Goal: Find specific page/section: Find specific page/section

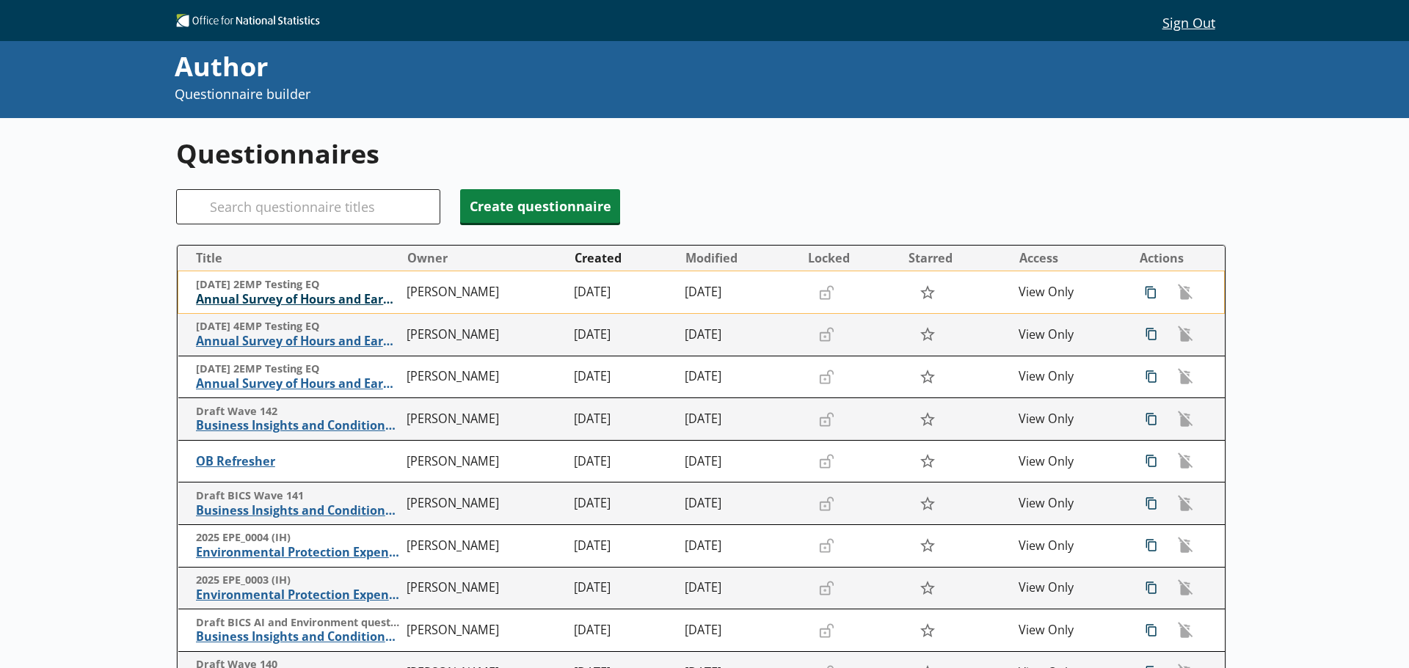
click at [361, 297] on span "Annual Survey of Hours and Earnings ([PERSON_NAME])" at bounding box center [298, 299] width 204 height 15
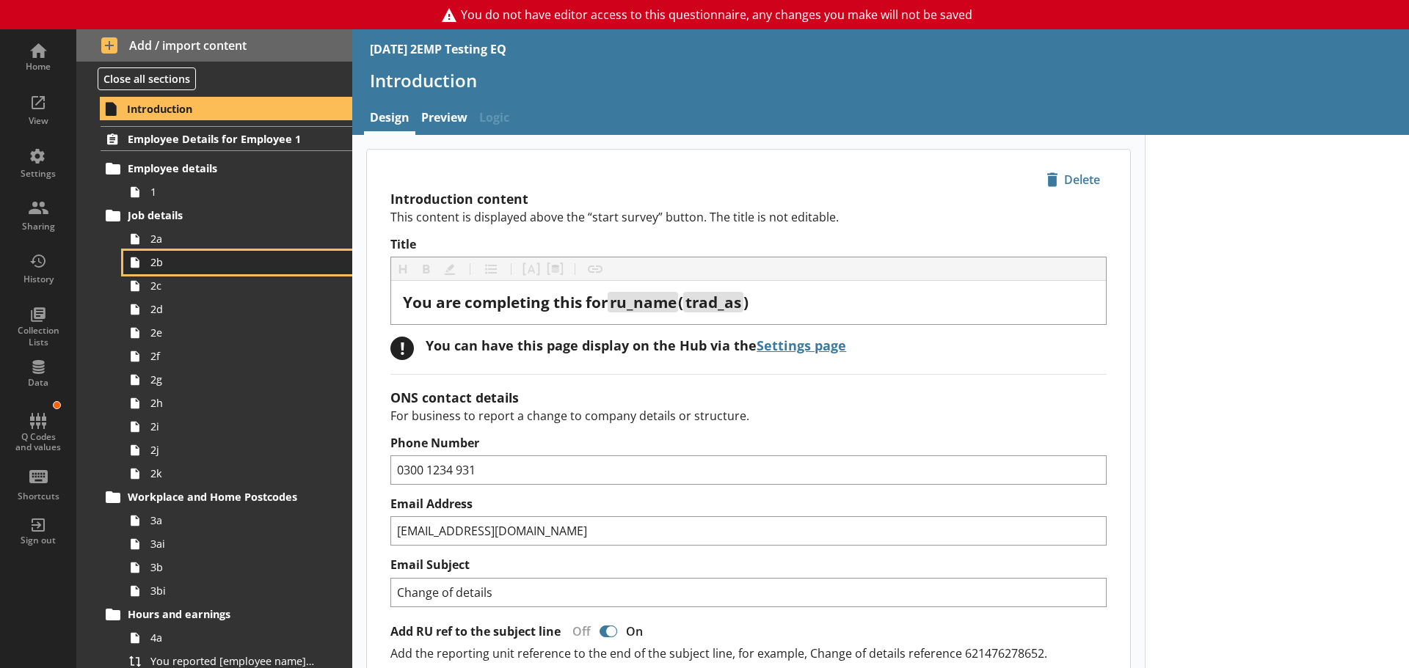
click at [188, 252] on link "2b" at bounding box center [237, 262] width 229 height 23
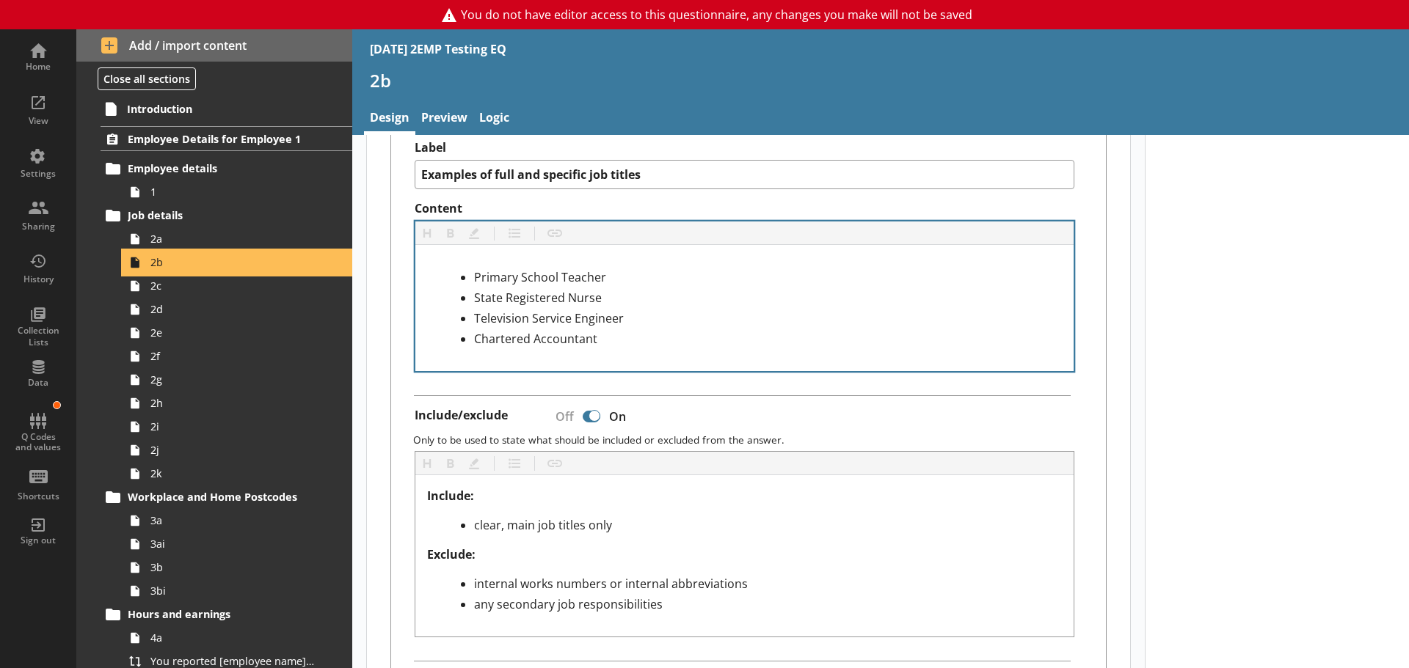
scroll to position [514, 0]
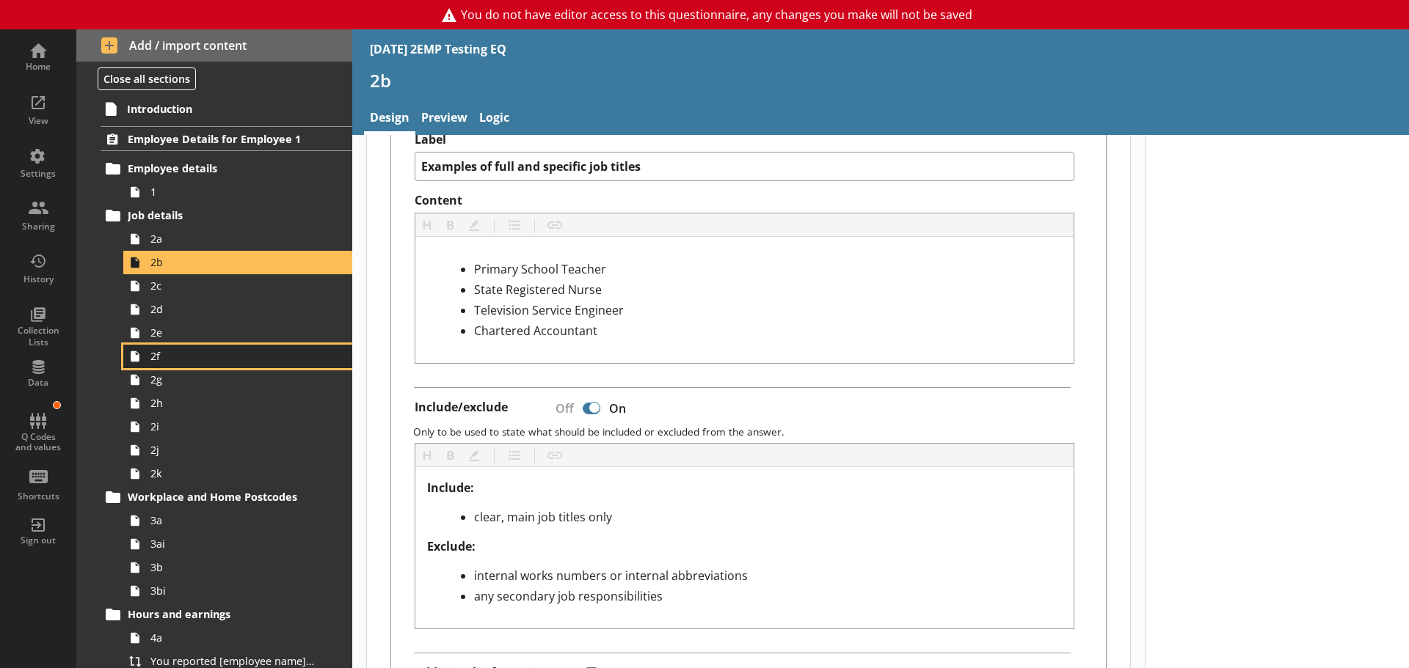
click at [160, 351] on span "2f" at bounding box center [232, 356] width 164 height 14
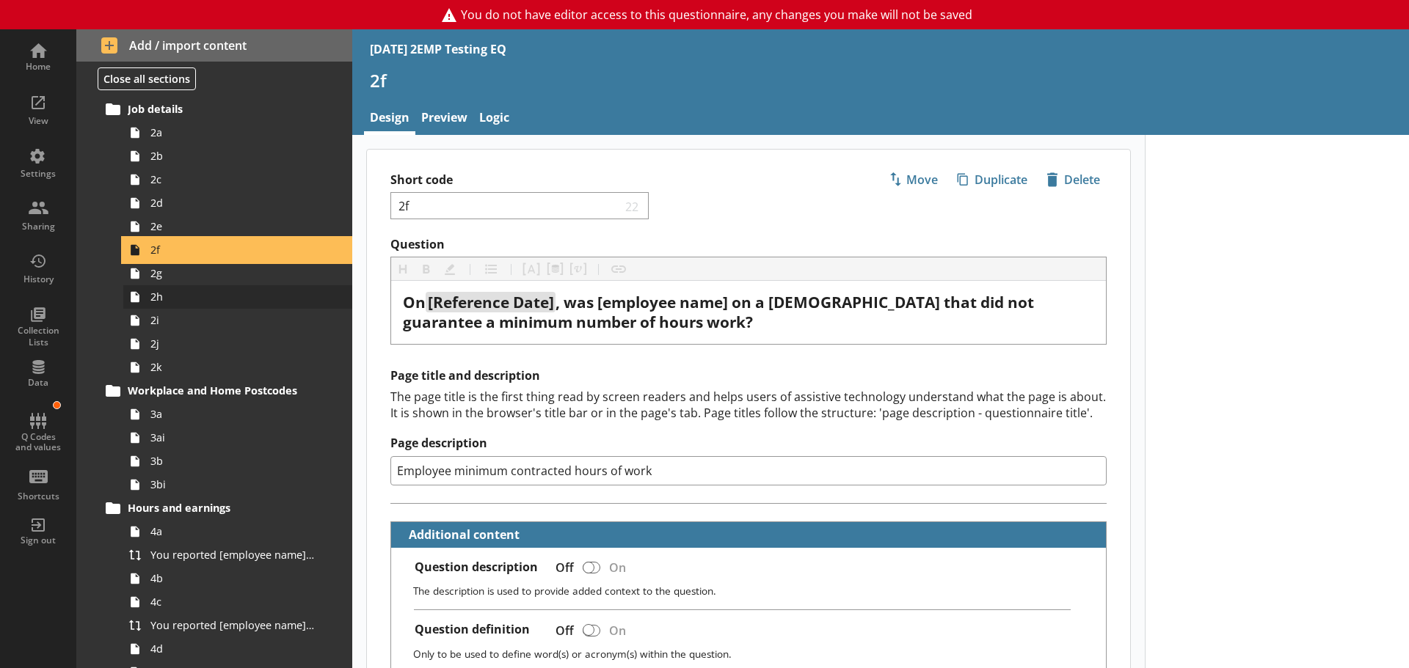
scroll to position [220, 0]
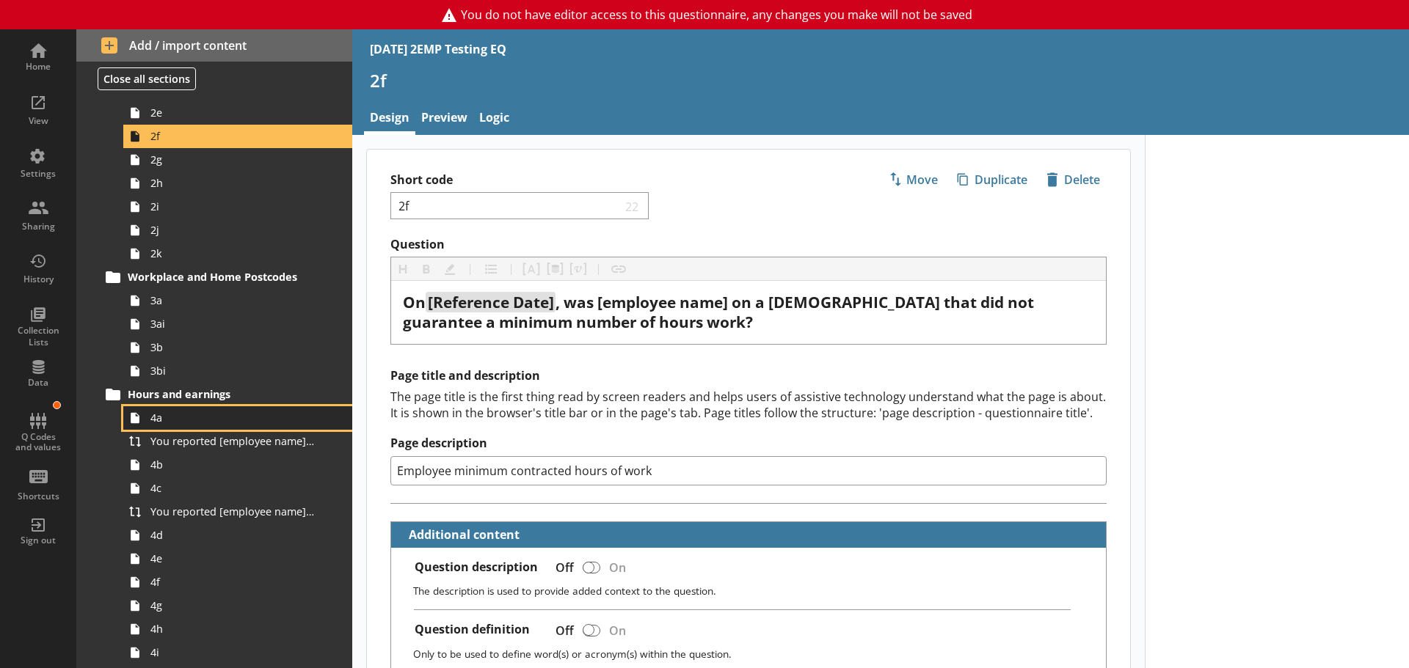
click at [189, 420] on span "4a" at bounding box center [232, 418] width 164 height 14
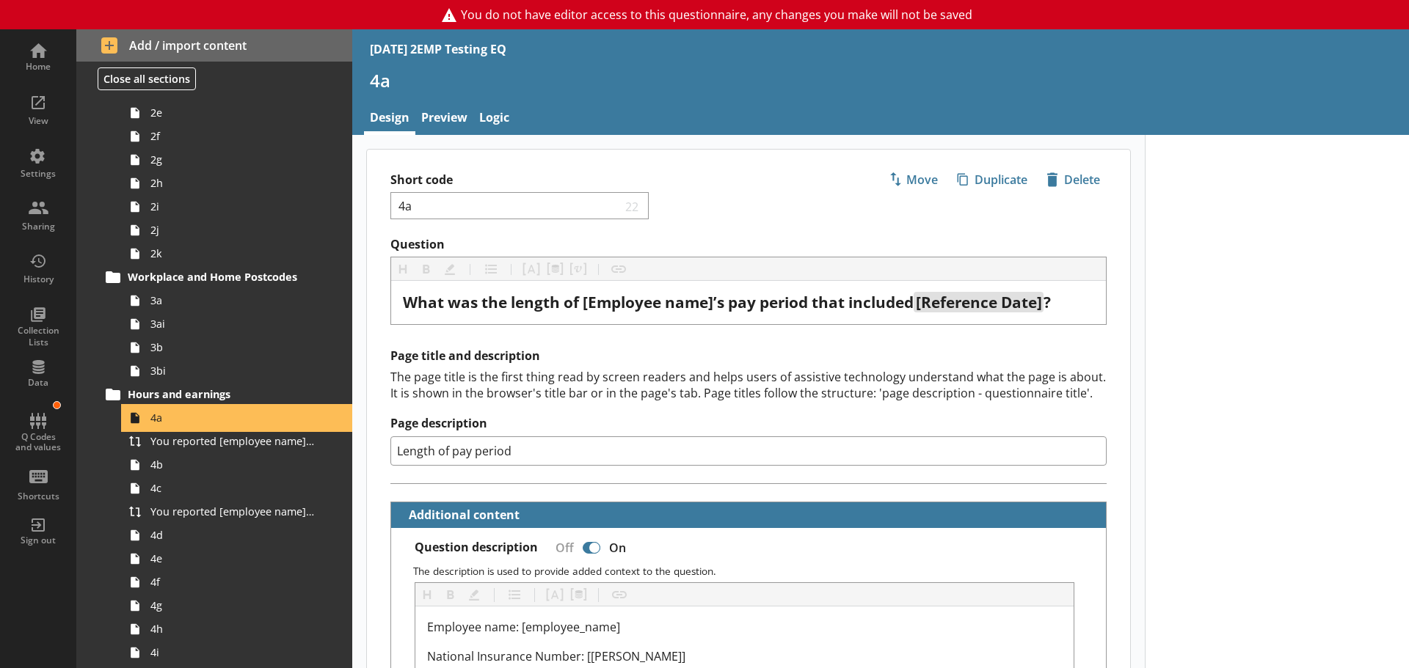
scroll to position [293, 0]
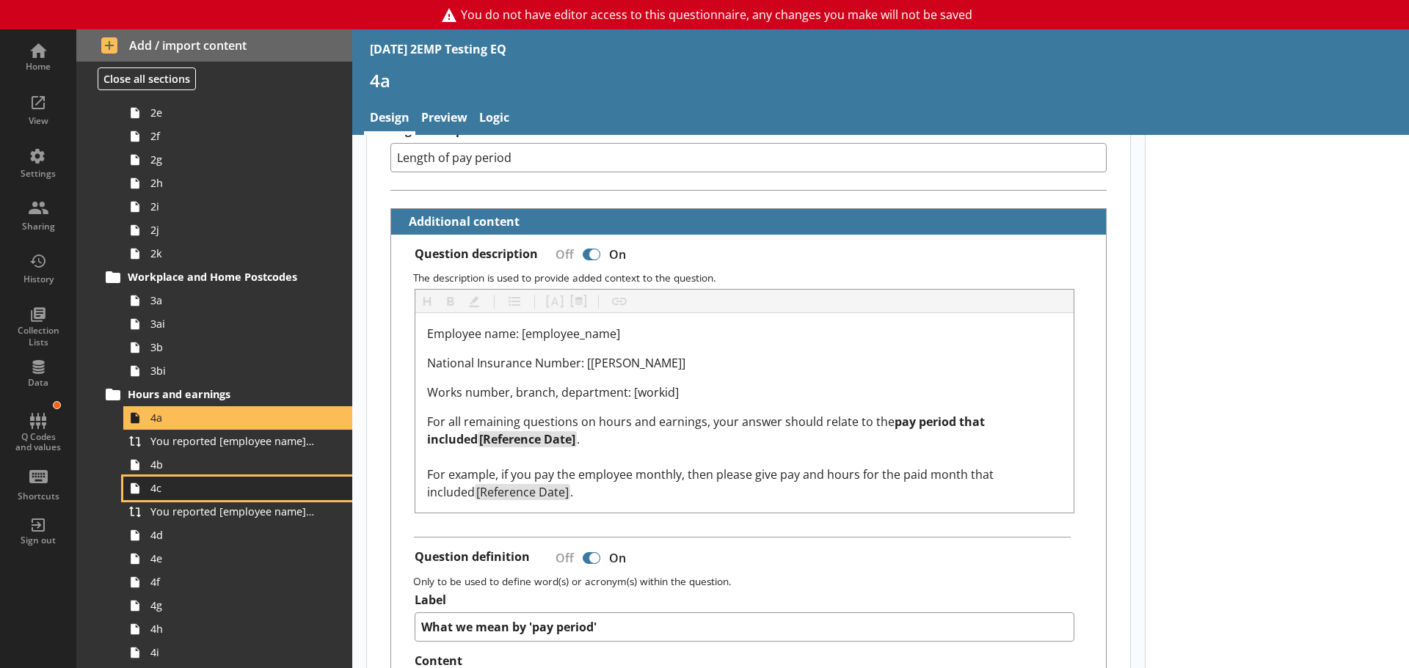
click at [186, 485] on span "4c" at bounding box center [232, 488] width 164 height 14
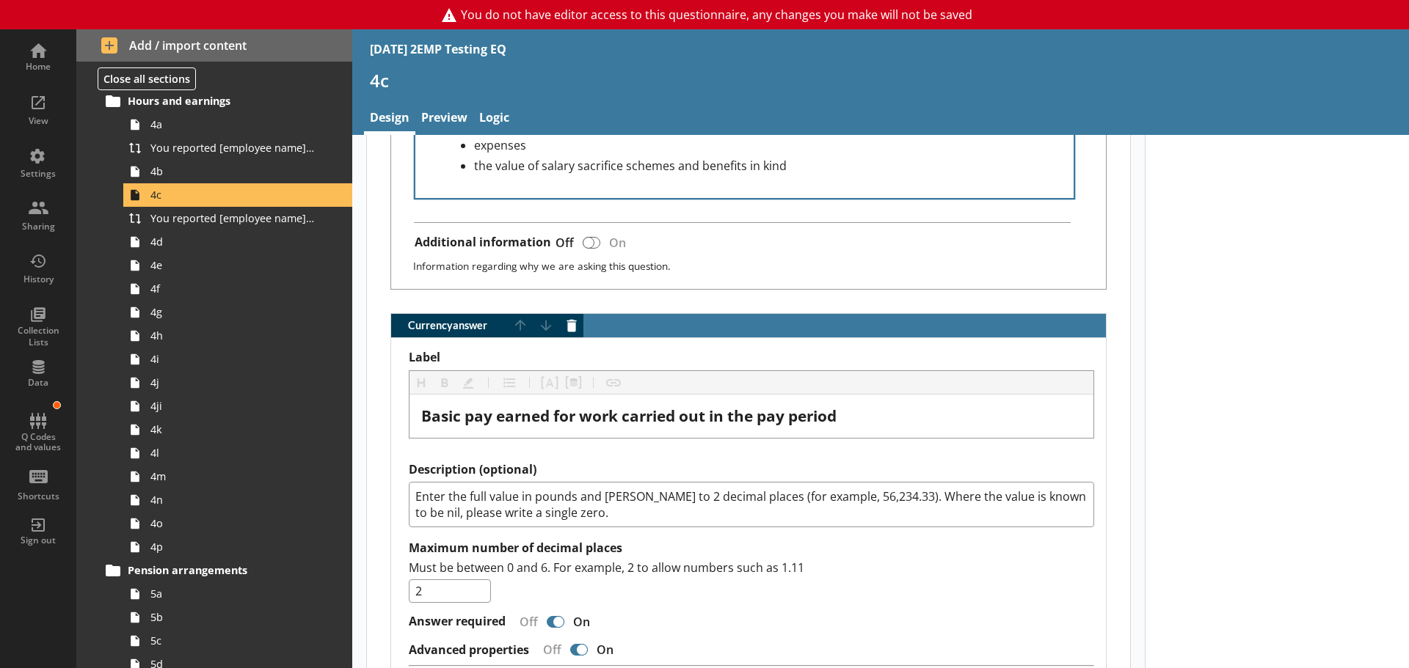
scroll to position [1101, 0]
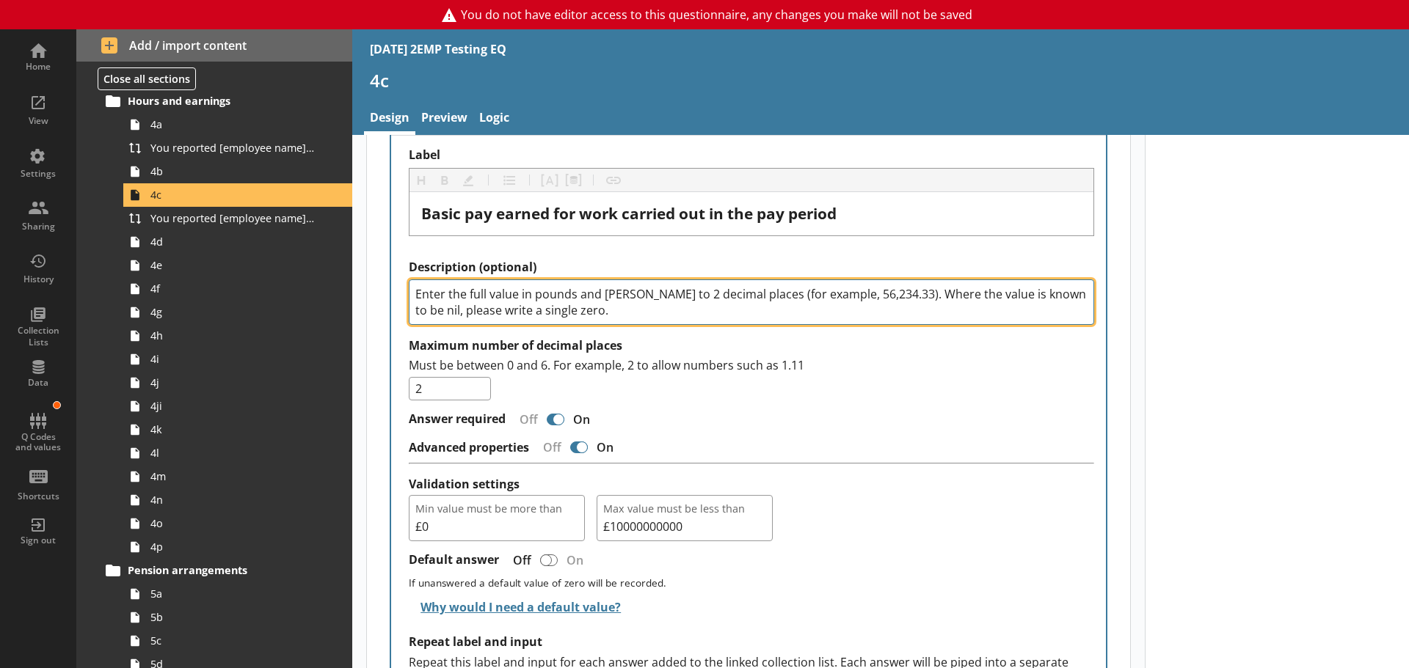
drag, startPoint x: 572, startPoint y: 313, endPoint x: 412, endPoint y: 290, distance: 161.7
click at [412, 290] on textarea "Enter the full value in pounds and [PERSON_NAME] to 2 decimal places (for examp…" at bounding box center [751, 302] width 685 height 45
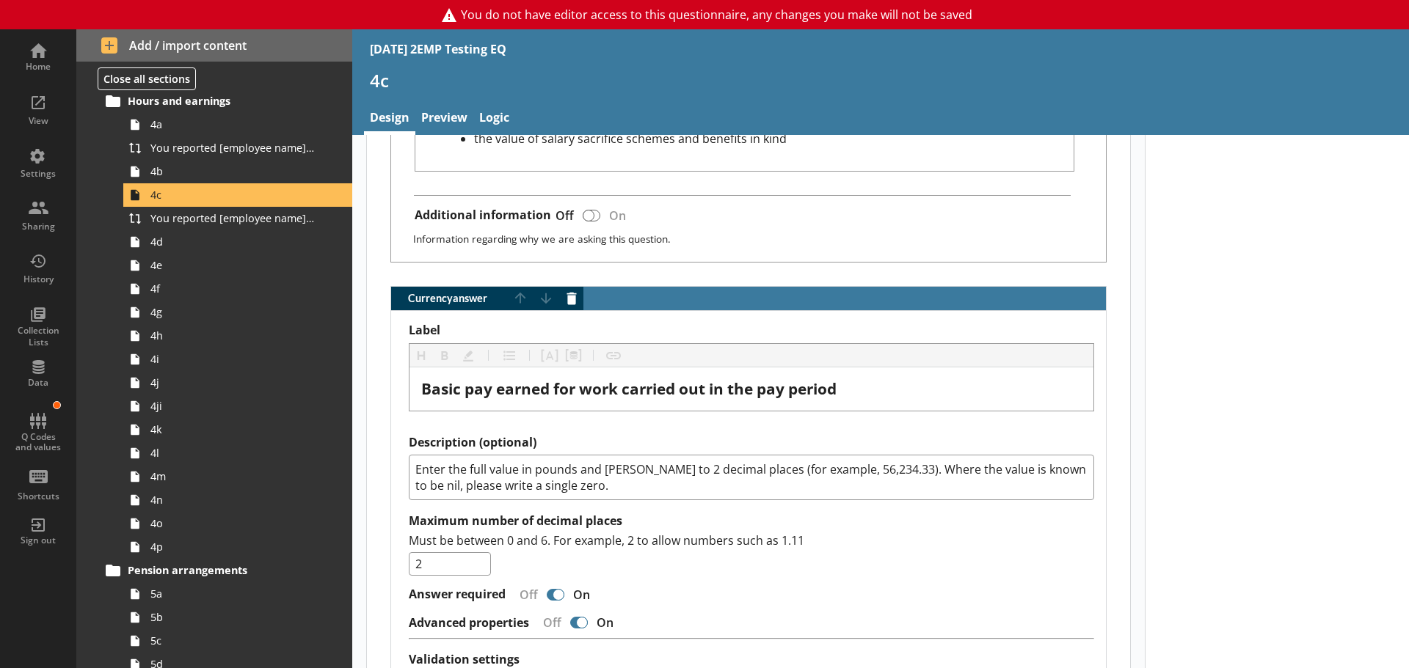
scroll to position [807, 0]
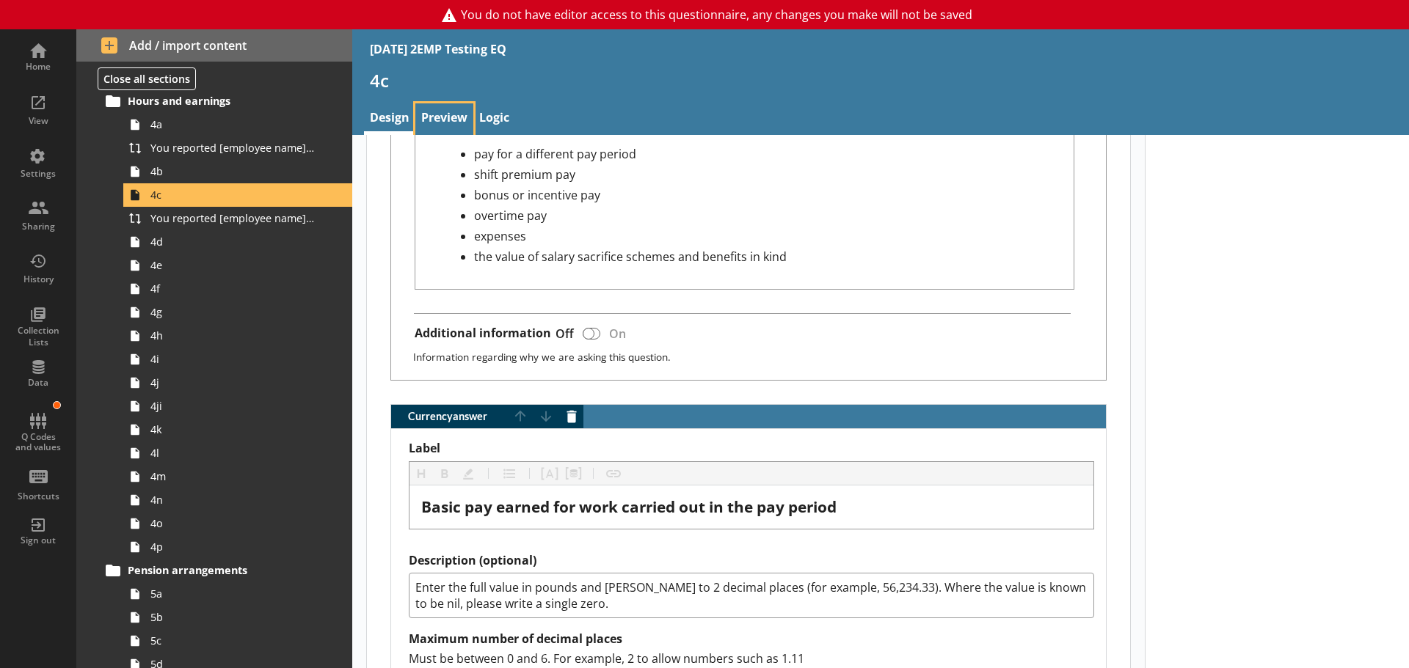
click at [456, 118] on link "Preview" at bounding box center [444, 119] width 58 height 32
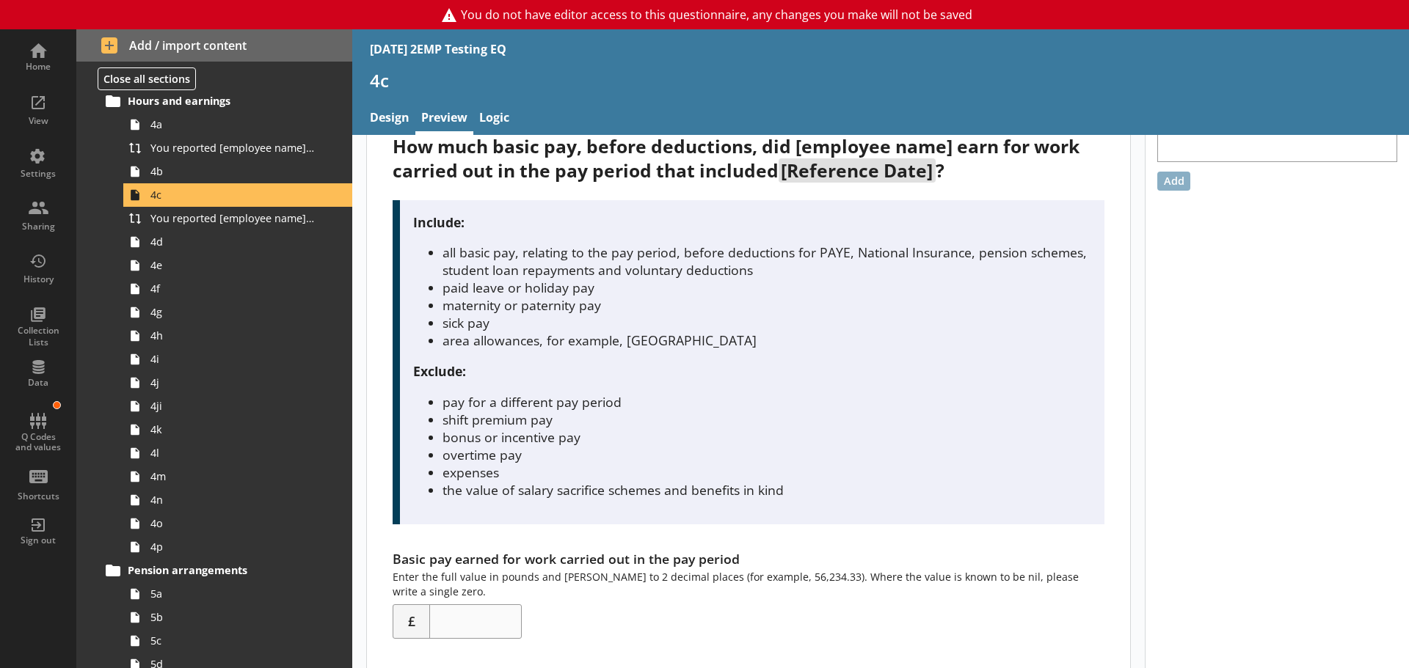
scroll to position [64, 0]
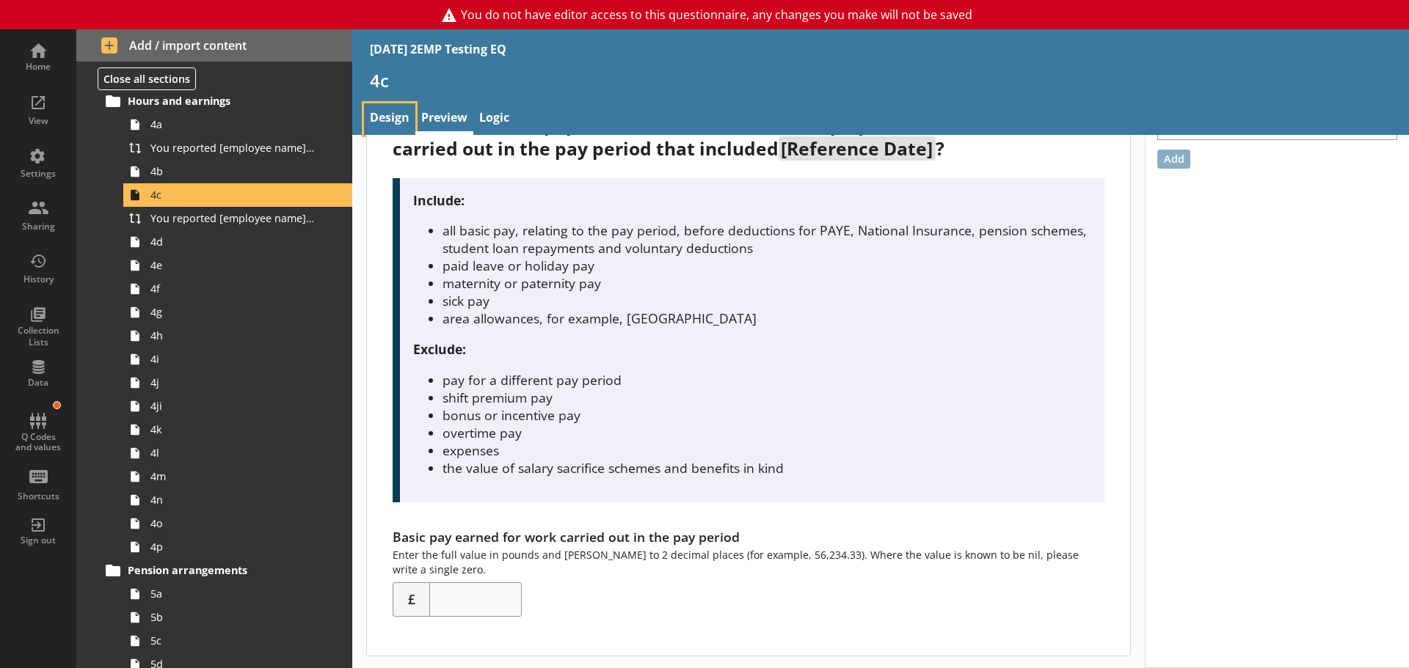
click at [390, 122] on link "Design" at bounding box center [389, 119] width 51 height 32
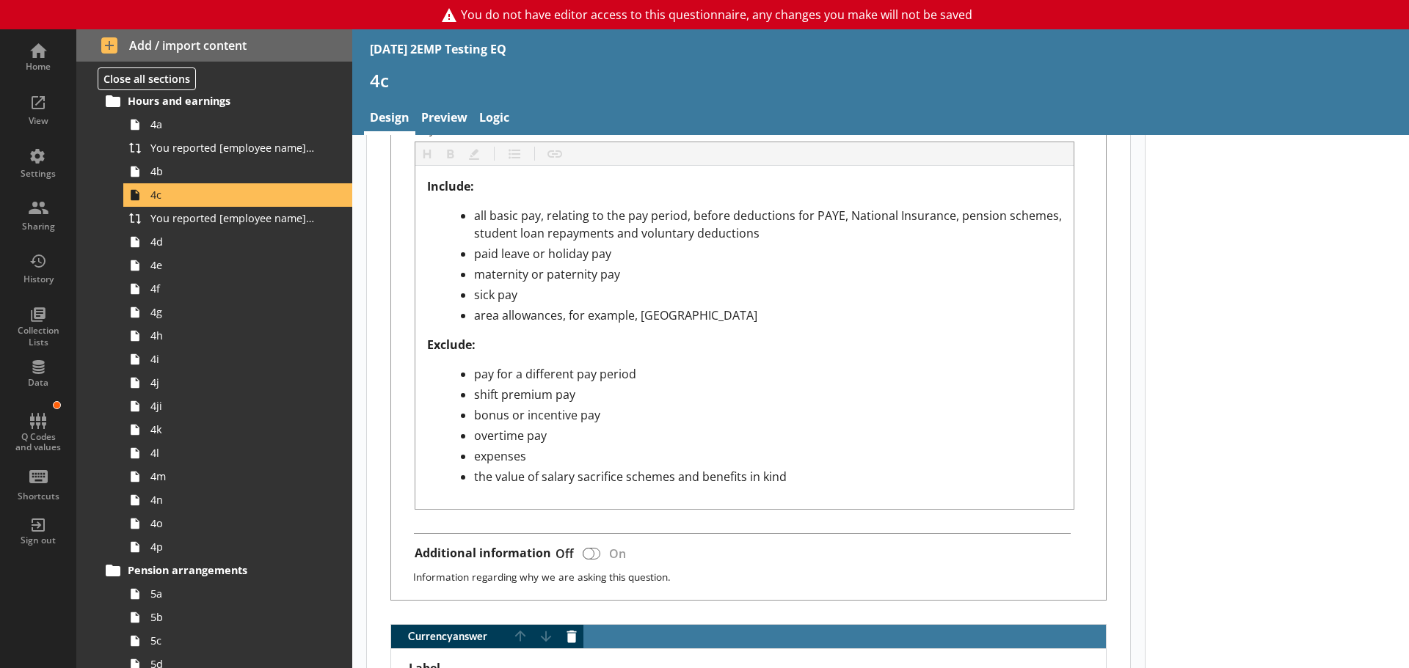
type textarea "x"
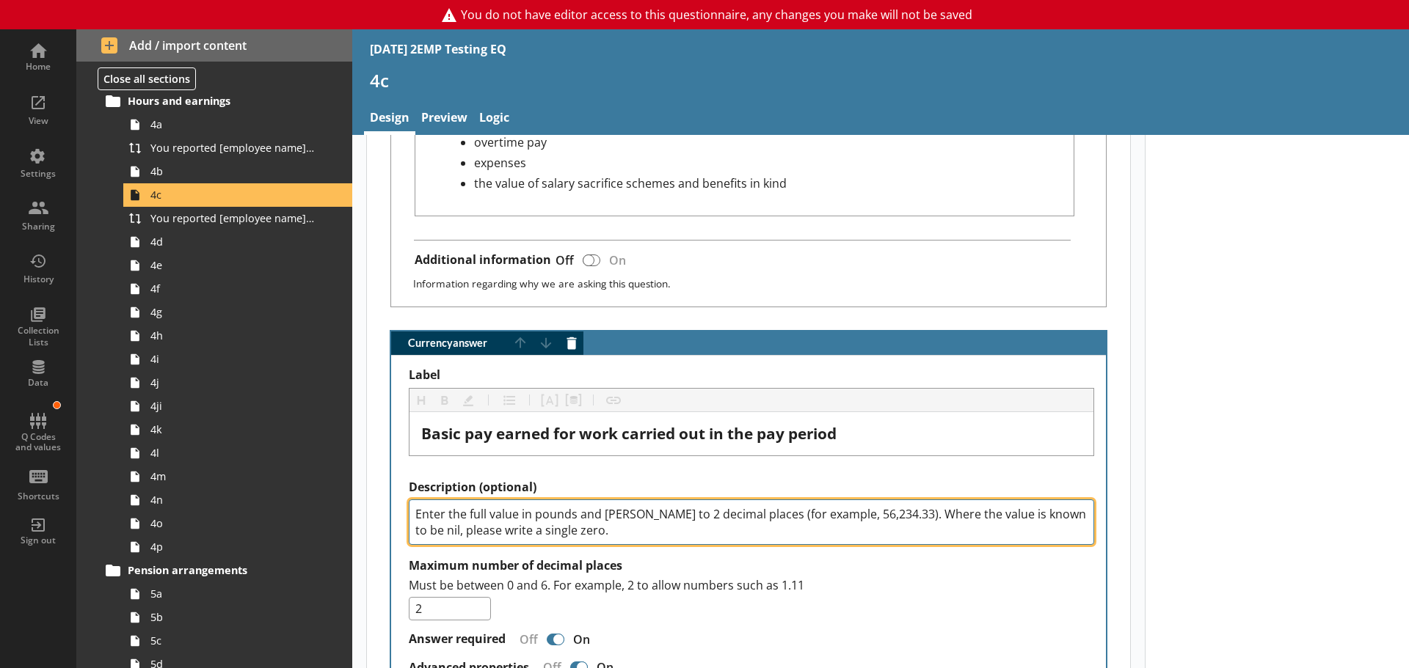
drag, startPoint x: 575, startPoint y: 532, endPoint x: 403, endPoint y: 508, distance: 174.1
click at [403, 508] on div "Label Heading Heading Bold Bold Highlight Highlight List List Pipe answer Pipe …" at bounding box center [748, 650] width 715 height 588
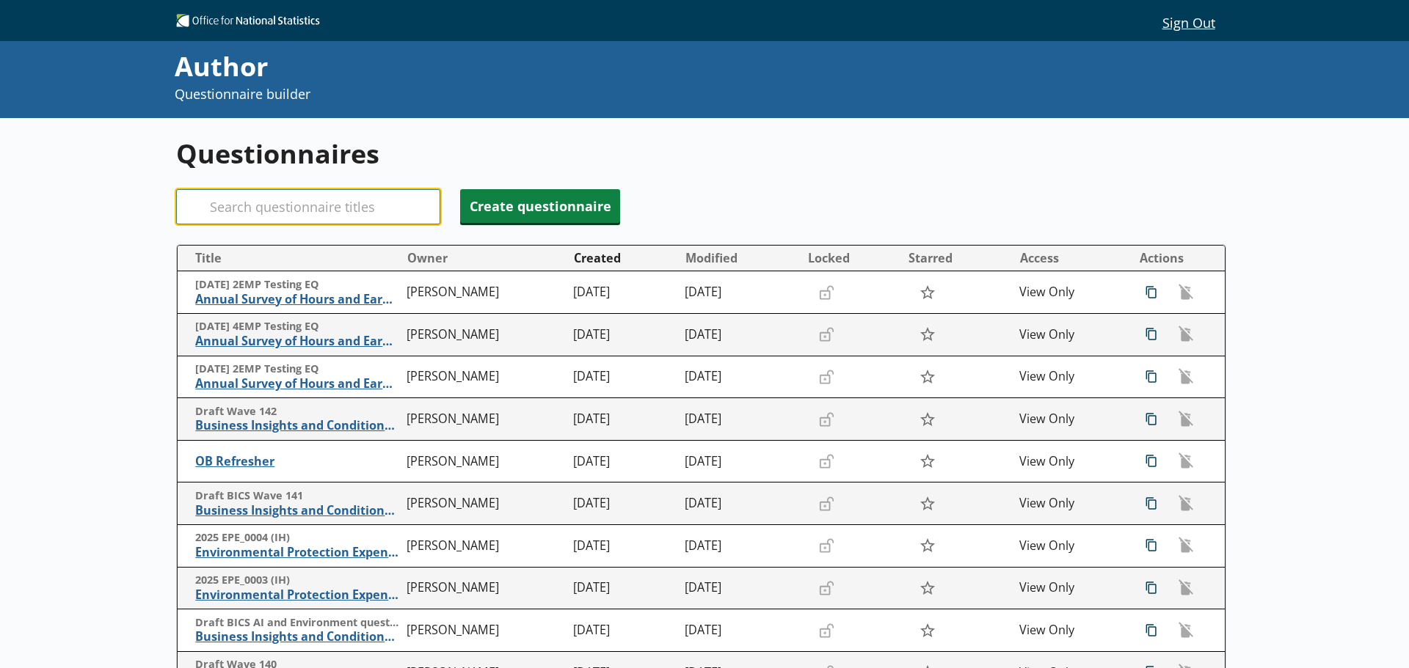
click at [279, 200] on input "Search" at bounding box center [308, 206] width 264 height 35
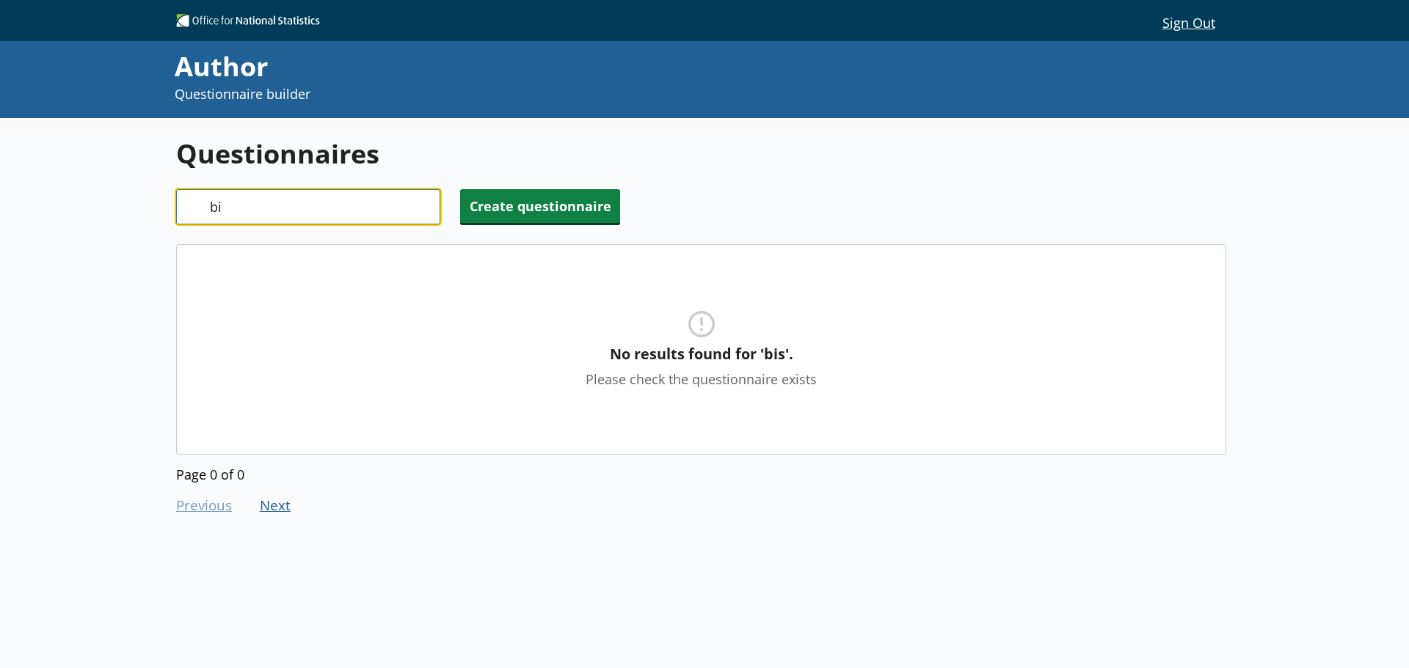
type input "b"
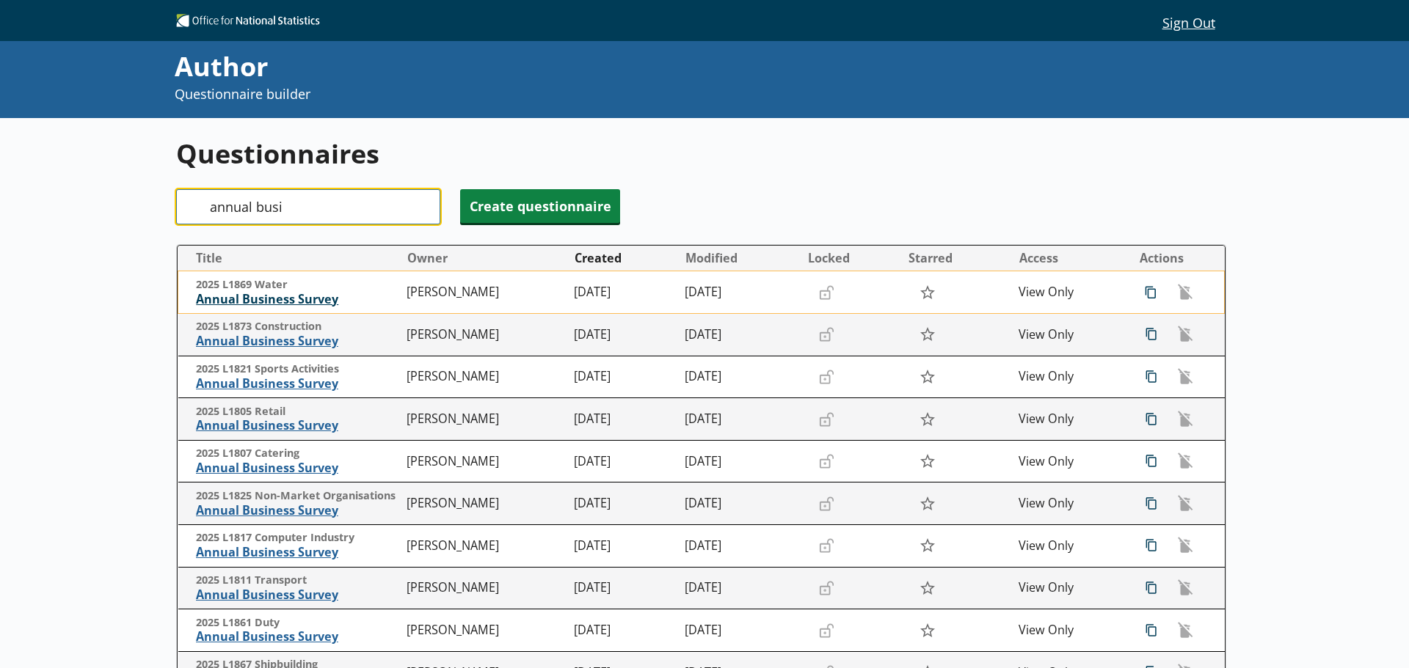
type input "annual busi"
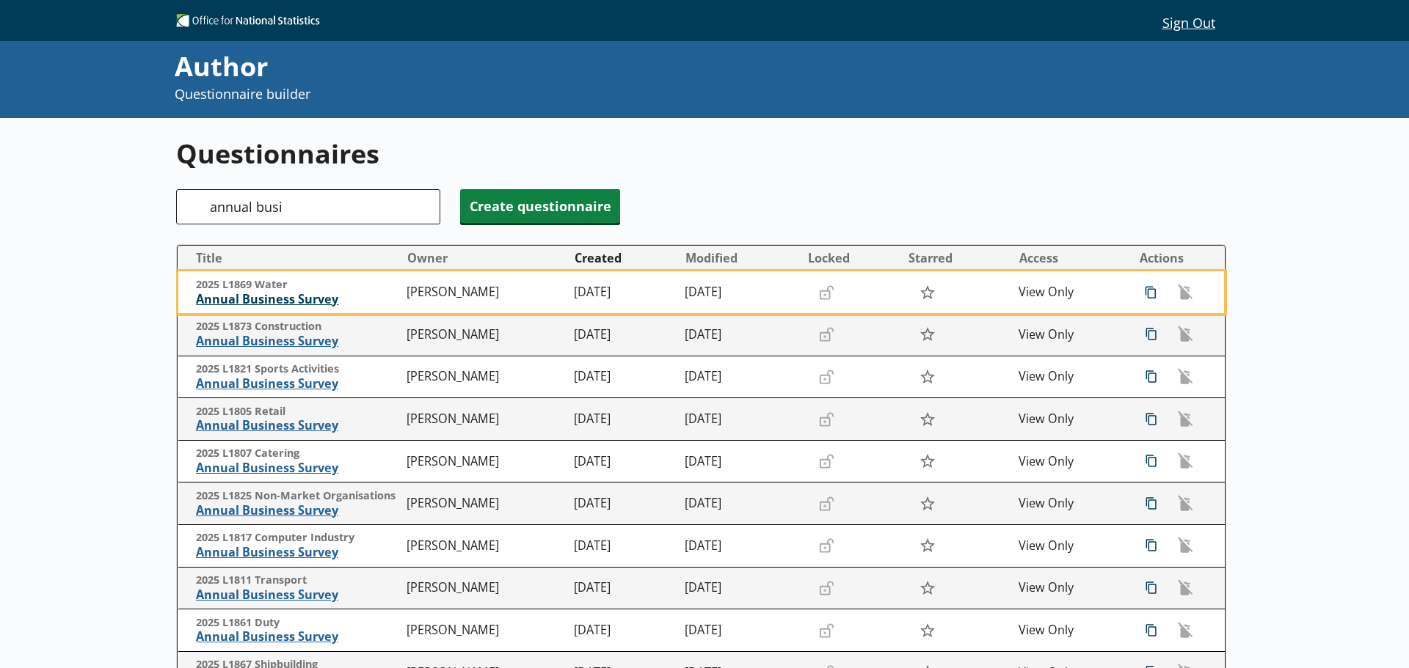
click at [315, 297] on span "Annual Business Survey" at bounding box center [298, 299] width 204 height 15
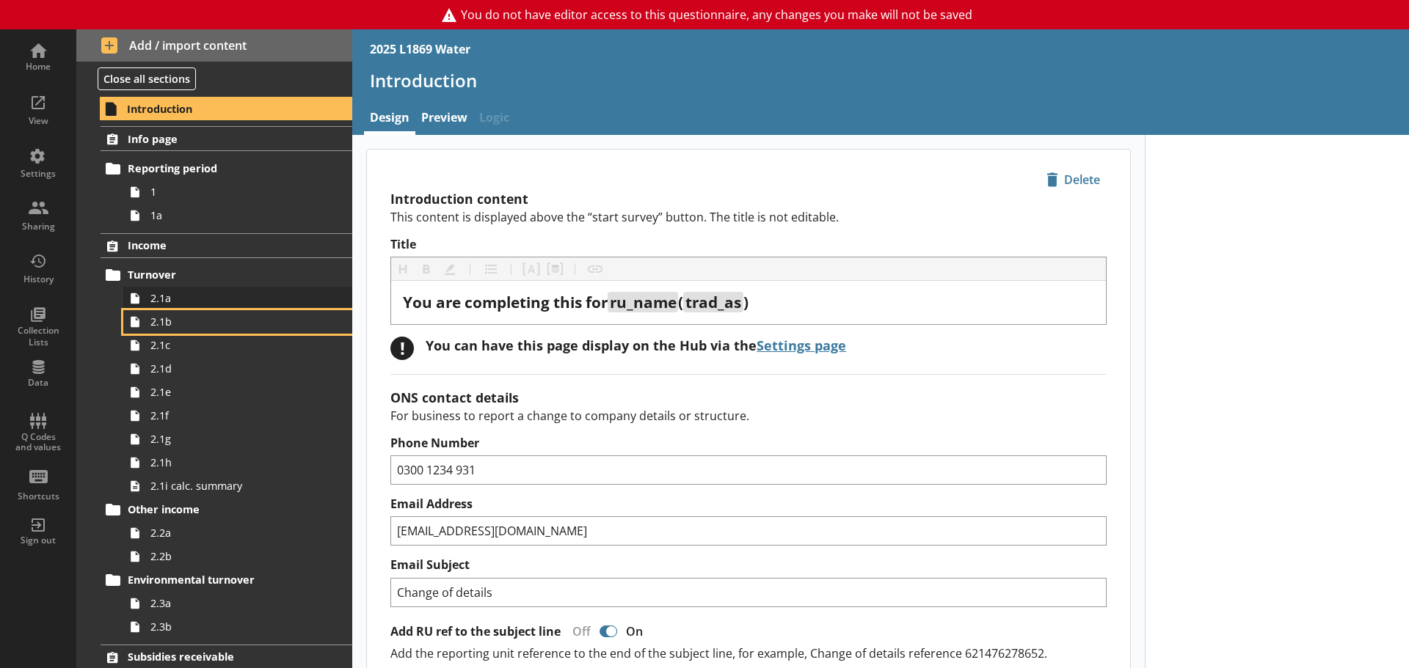
click at [177, 310] on link "2.1b" at bounding box center [237, 321] width 229 height 23
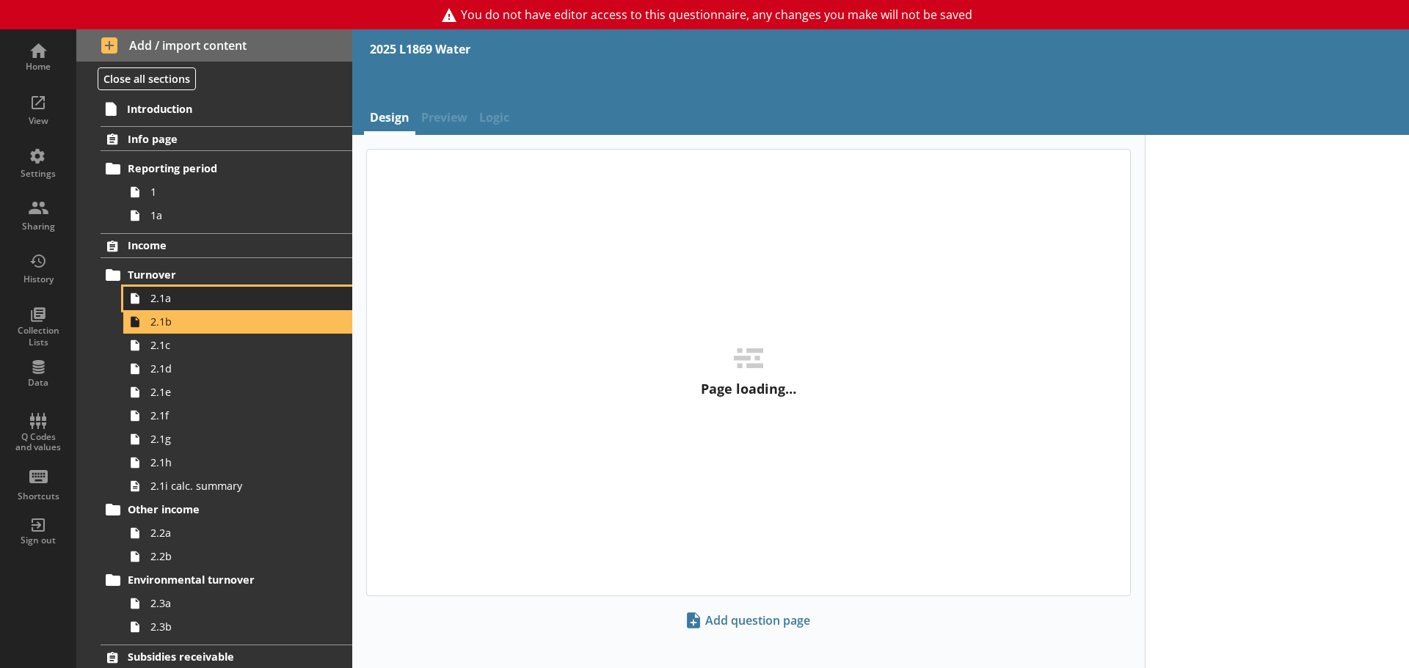
click at [175, 305] on span "2.1a" at bounding box center [232, 298] width 164 height 14
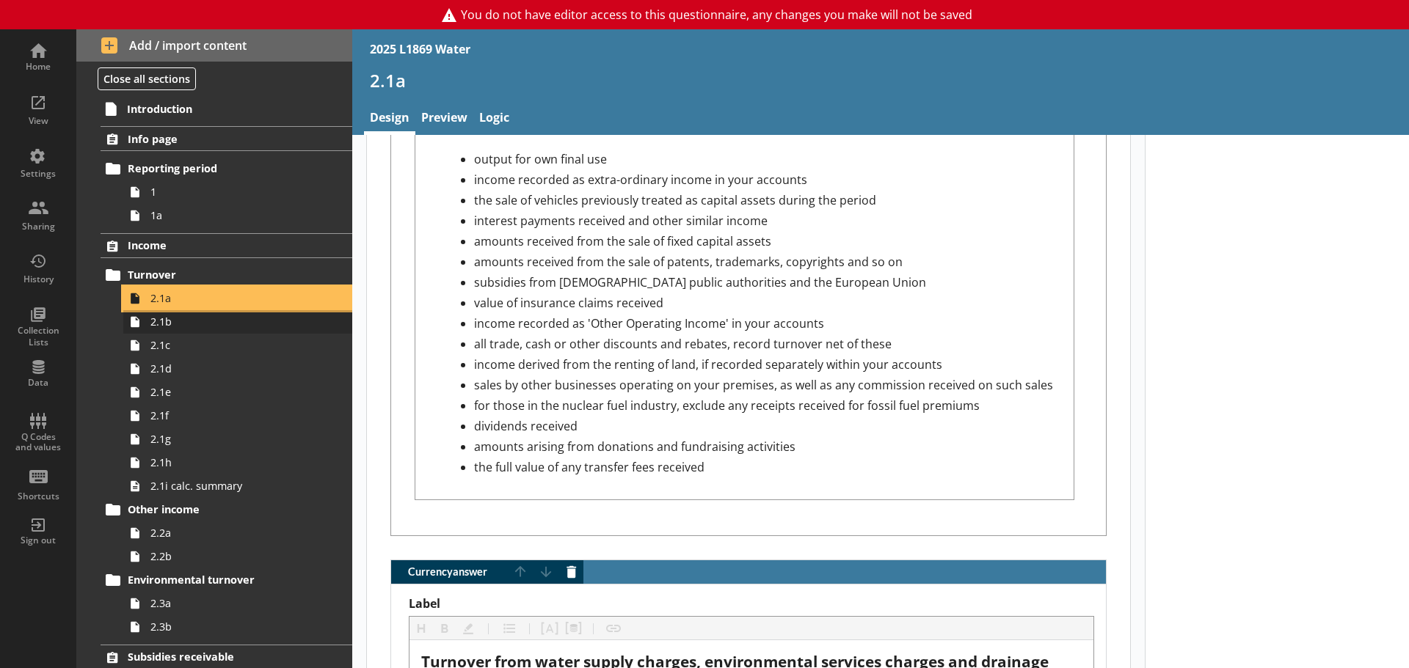
scroll to position [1761, 0]
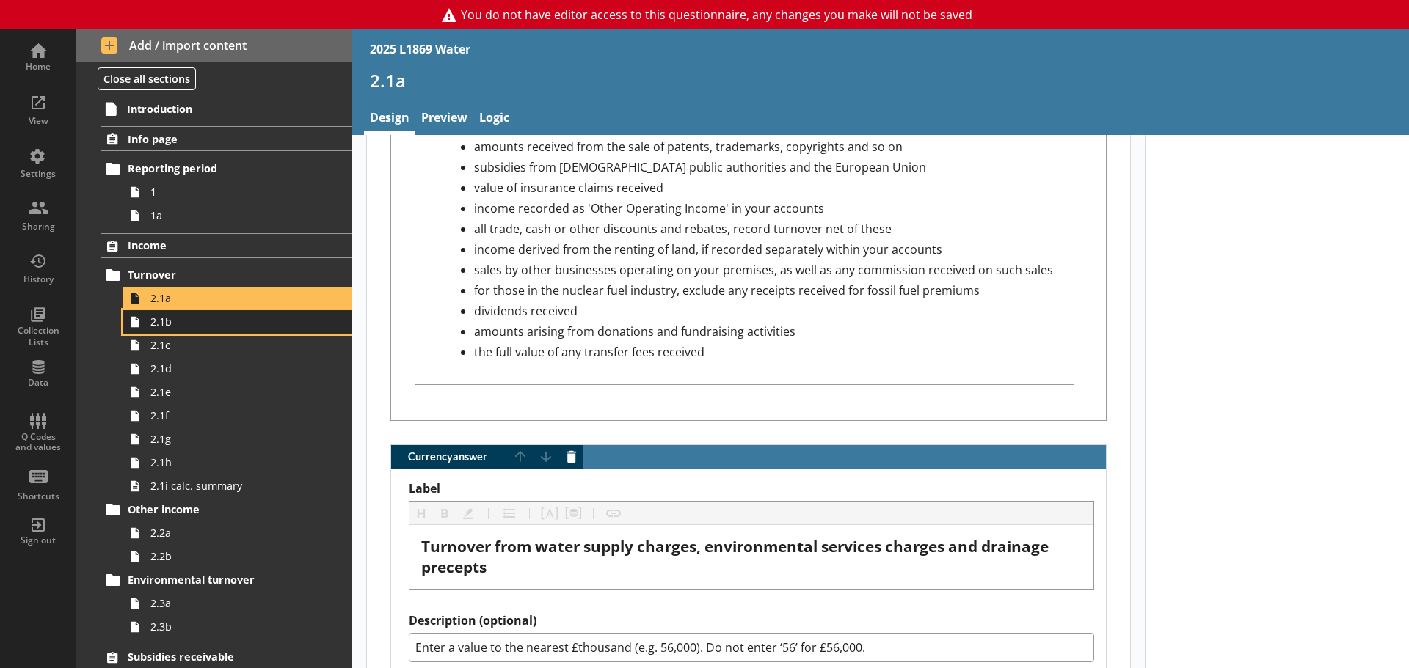
click at [181, 311] on link "2.1b" at bounding box center [237, 321] width 229 height 23
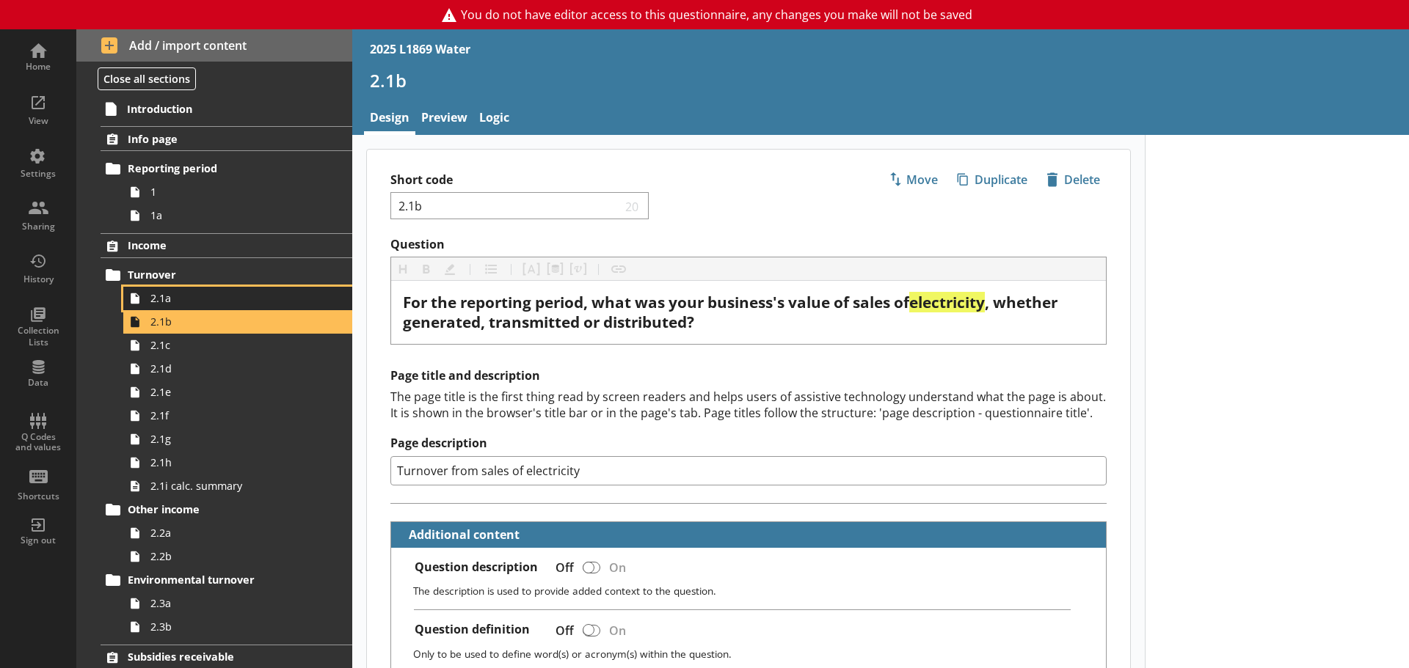
click at [186, 295] on span "2.1a" at bounding box center [232, 298] width 164 height 14
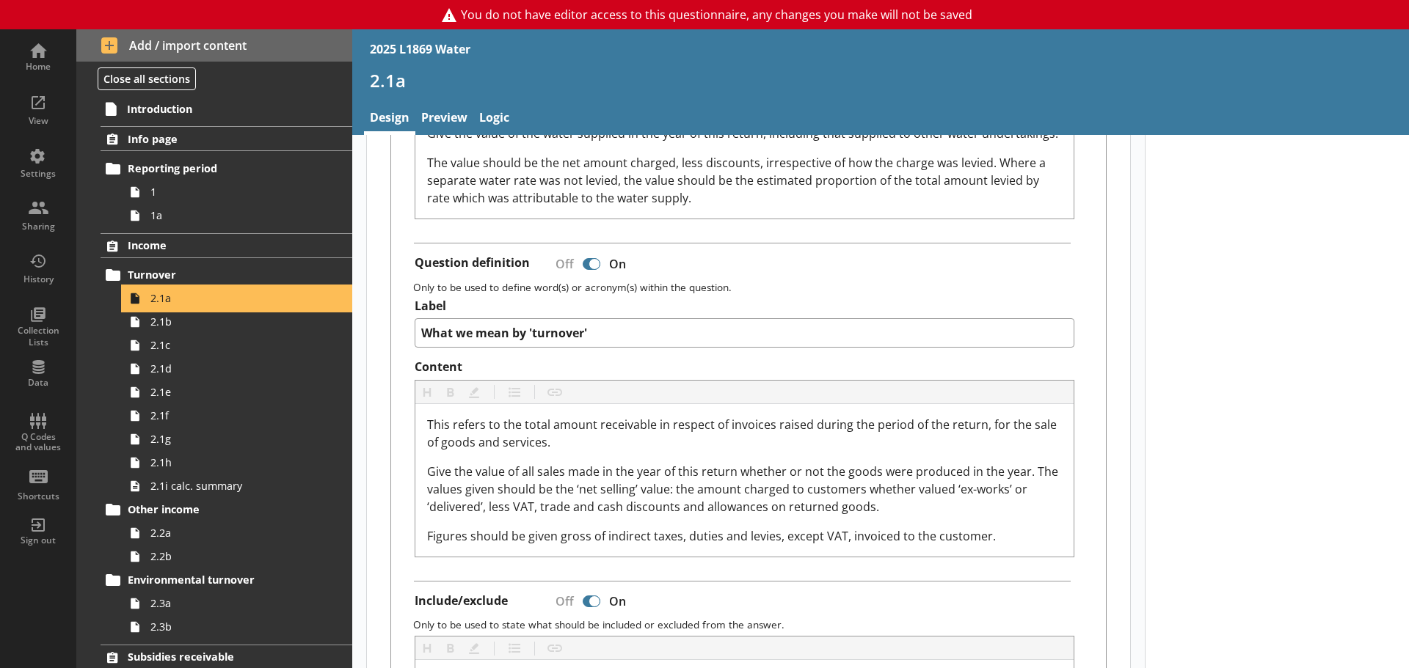
type textarea "x"
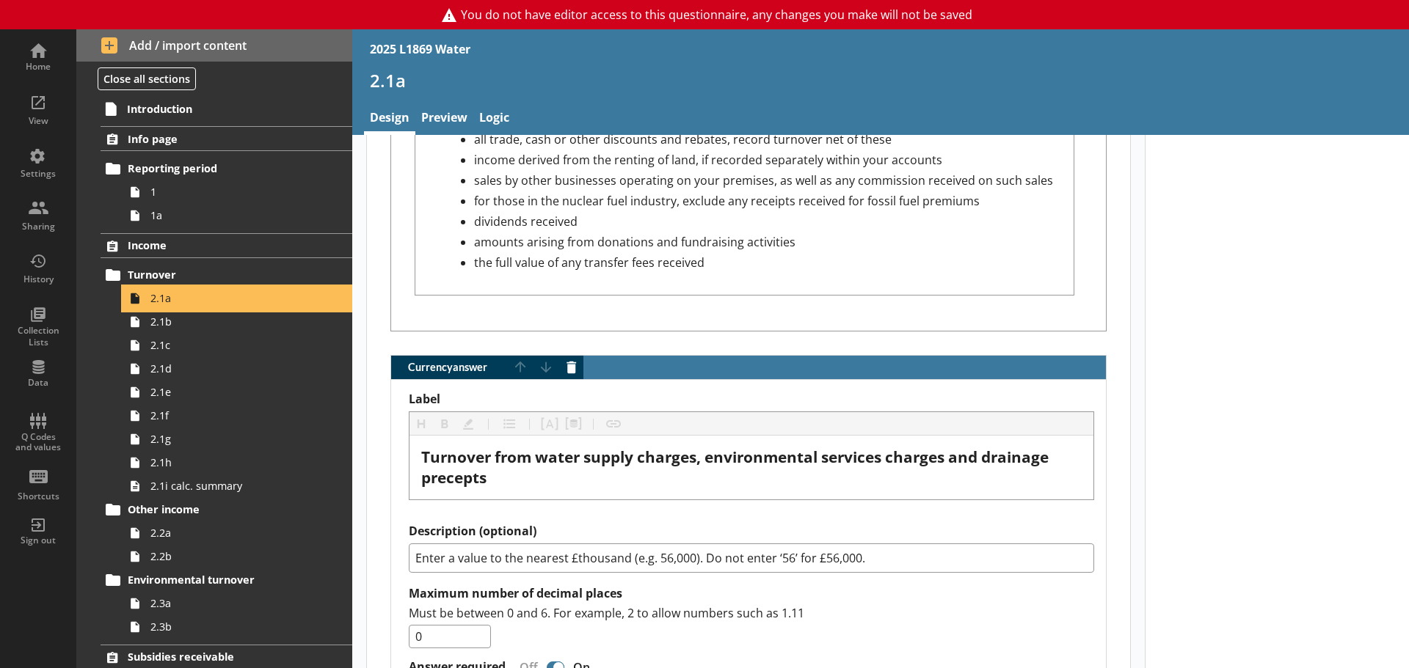
scroll to position [1981, 0]
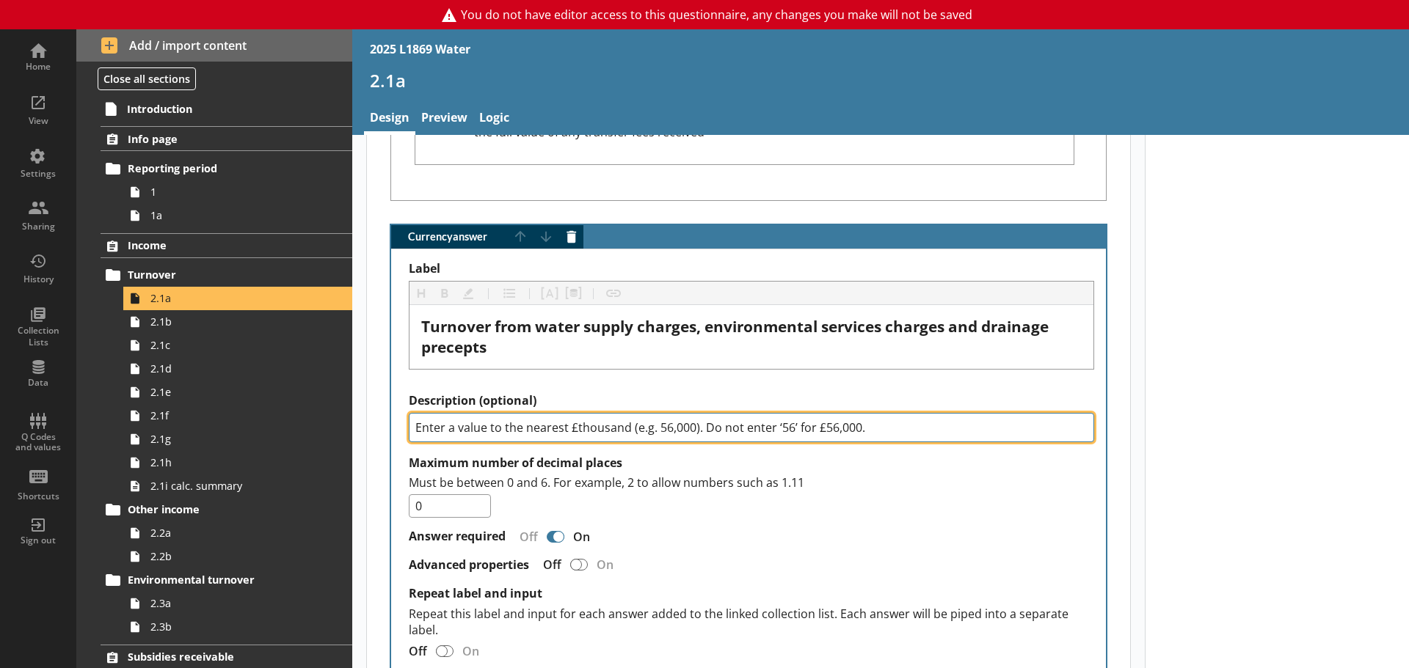
drag, startPoint x: 886, startPoint y: 425, endPoint x: 420, endPoint y: 428, distance: 466.6
click at [399, 428] on div "Label Heading Heading Bold Bold Highlight Highlight List List Pipe answer Pipe …" at bounding box center [748, 462] width 715 height 426
